Goal: Transaction & Acquisition: Purchase product/service

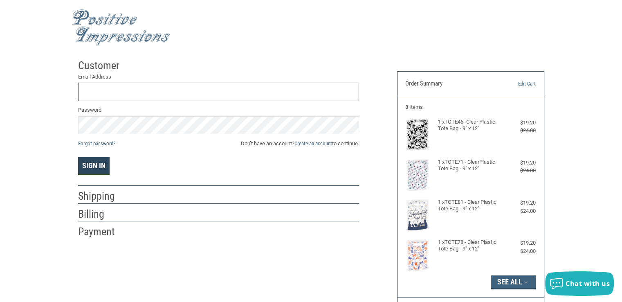
type input "[EMAIL_ADDRESS][DOMAIN_NAME]"
click at [85, 166] on button "Sign In" at bounding box center [93, 166] width 31 height 18
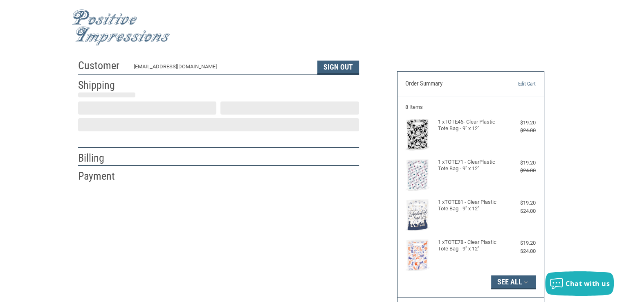
select select "VA"
select select "US"
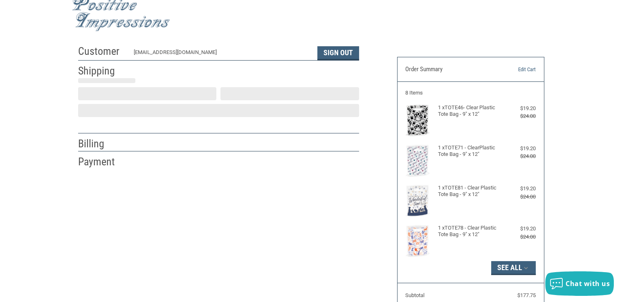
select select "VA"
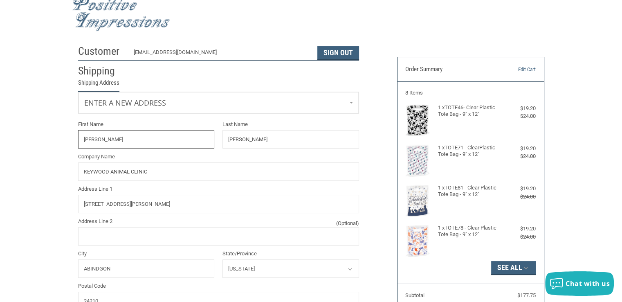
radio input "true"
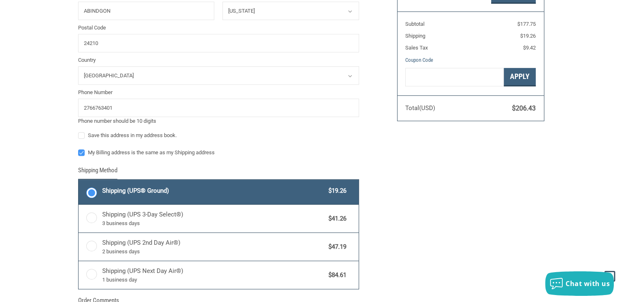
scroll to position [341, 0]
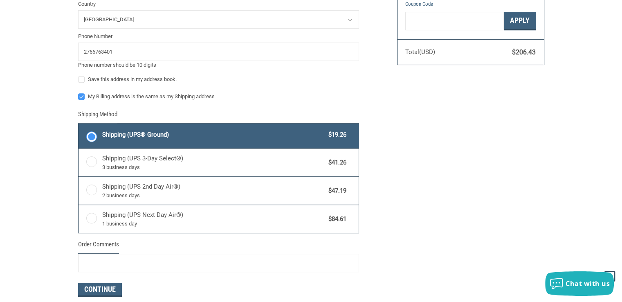
click at [94, 135] on label "Shipping (UPS® Ground) $19.26" at bounding box center [219, 135] width 280 height 25
click at [79, 125] on input "Shipping (UPS® Ground) $19.26" at bounding box center [79, 124] width 0 height 0
click at [112, 288] on button "Continue" at bounding box center [100, 290] width 44 height 14
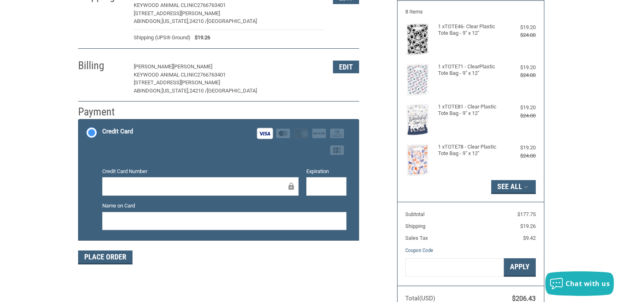
scroll to position [144, 0]
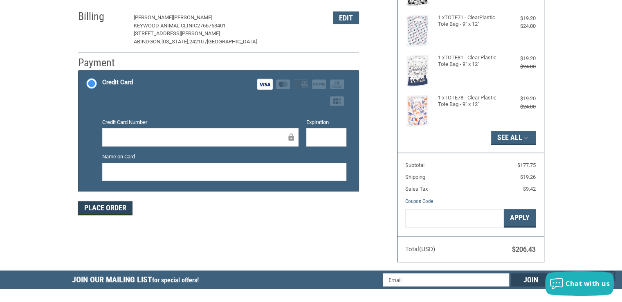
click at [121, 205] on button "Place Order" at bounding box center [105, 208] width 54 height 14
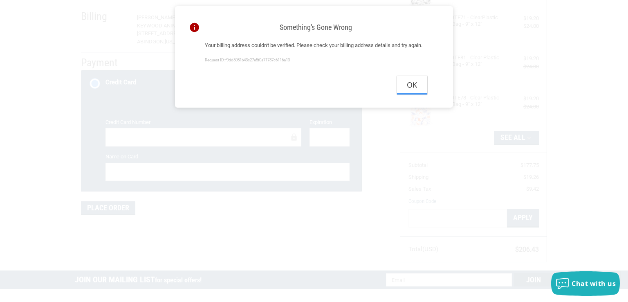
click at [413, 94] on button "Ok" at bounding box center [412, 85] width 30 height 18
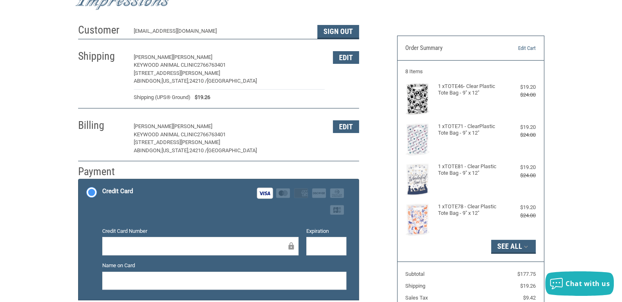
scroll to position [0, 0]
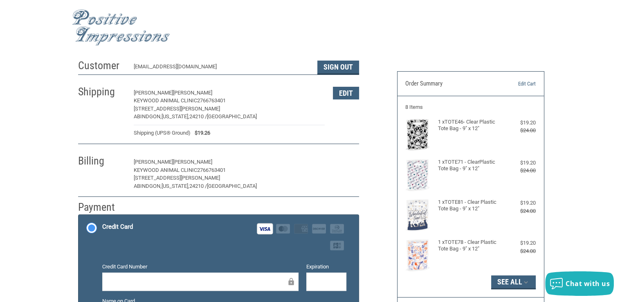
click at [346, 158] on button "Edit" at bounding box center [346, 162] width 26 height 13
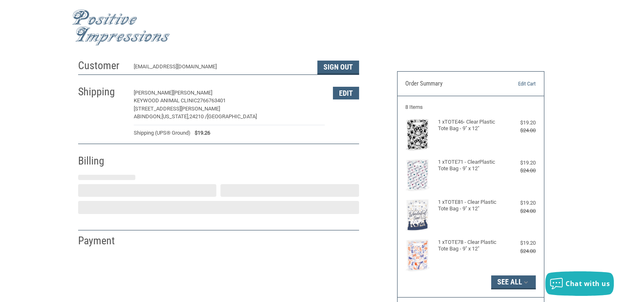
select select "VA"
select select "US"
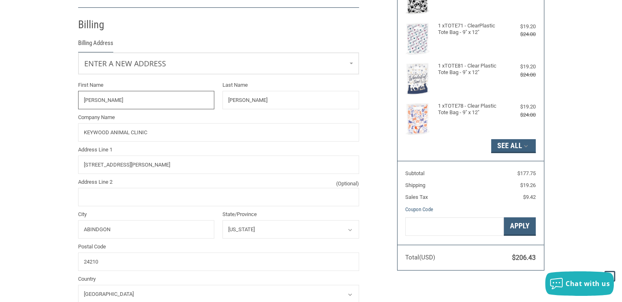
scroll to position [144, 0]
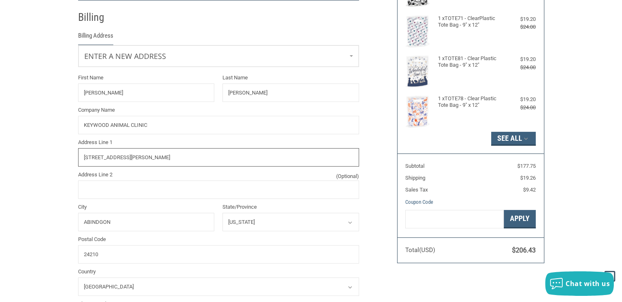
click at [168, 157] on input "[STREET_ADDRESS][PERSON_NAME]" at bounding box center [218, 157] width 281 height 18
type input "1"
type input "PO BOX 2195"
click at [99, 254] on input "24210" at bounding box center [218, 254] width 281 height 18
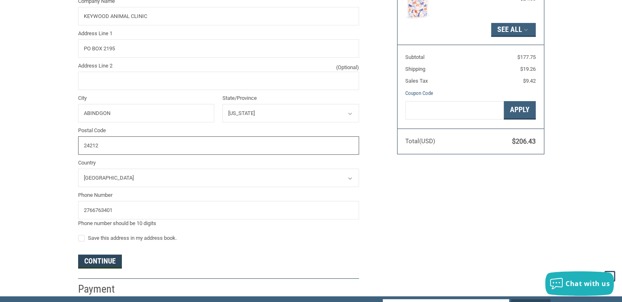
type input "24212"
click at [96, 260] on button "Continue" at bounding box center [100, 261] width 44 height 14
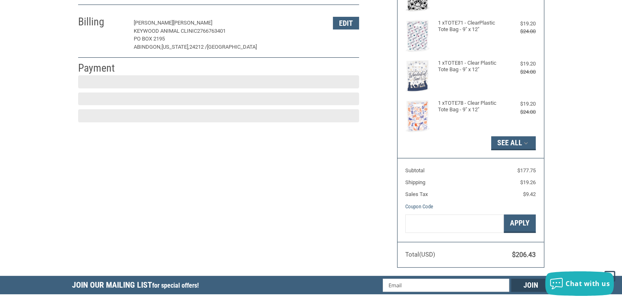
scroll to position [136, 0]
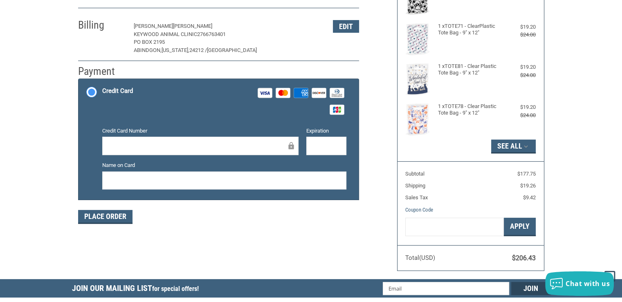
click at [106, 129] on label "Credit Card Number" at bounding box center [200, 131] width 196 height 8
click at [108, 137] on div at bounding box center [200, 146] width 196 height 18
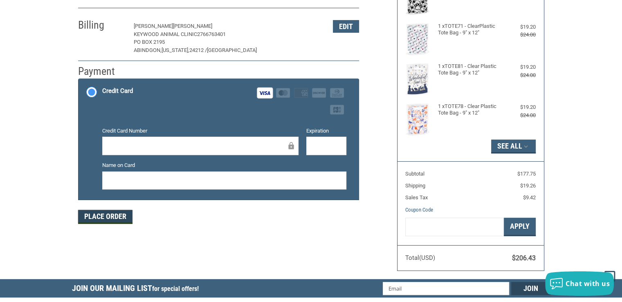
click at [108, 216] on button "Place Order" at bounding box center [105, 217] width 54 height 14
